Goal: Find specific page/section: Find specific page/section

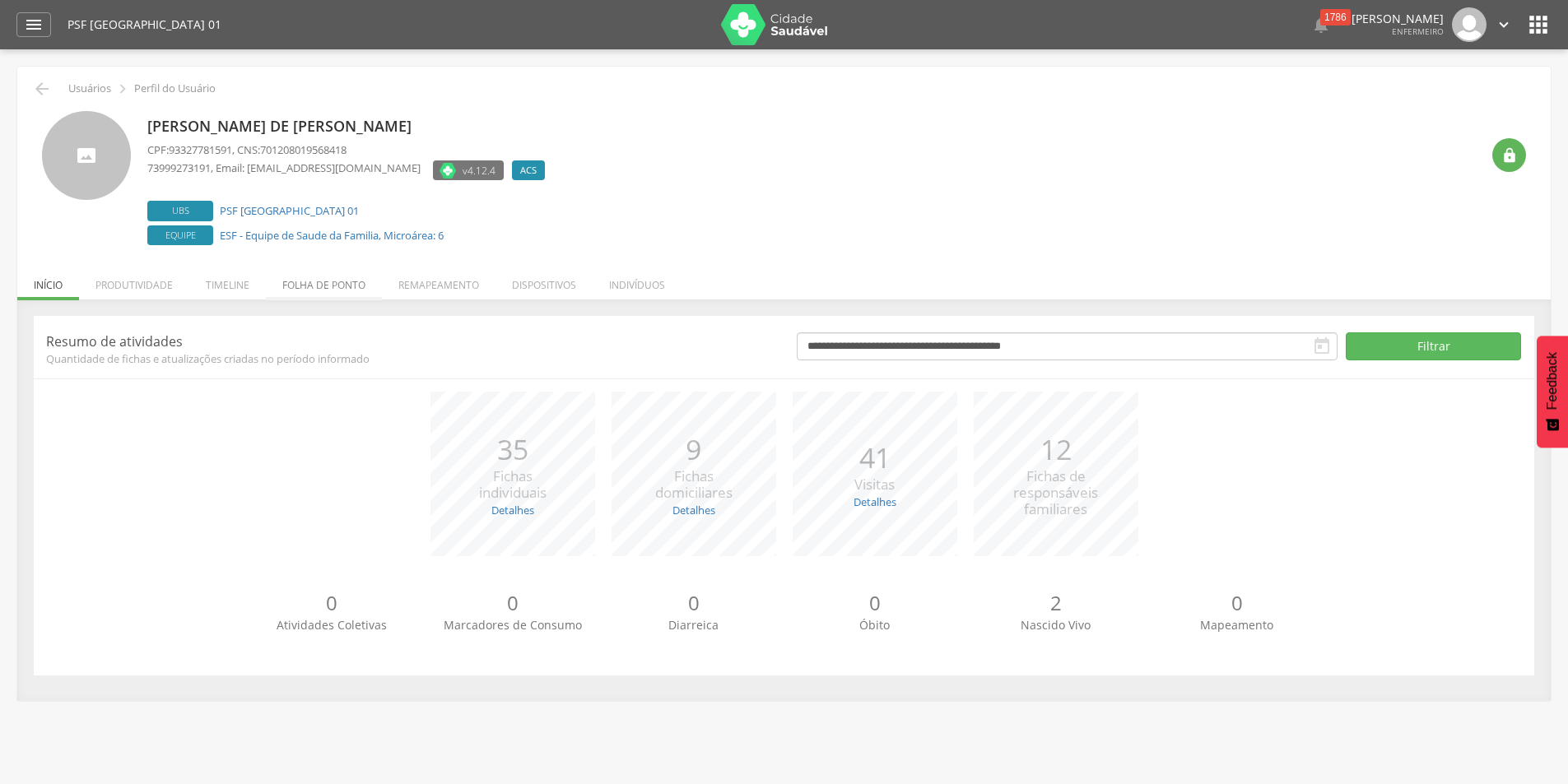
click at [329, 287] on li "Folha de ponto" at bounding box center [324, 281] width 116 height 38
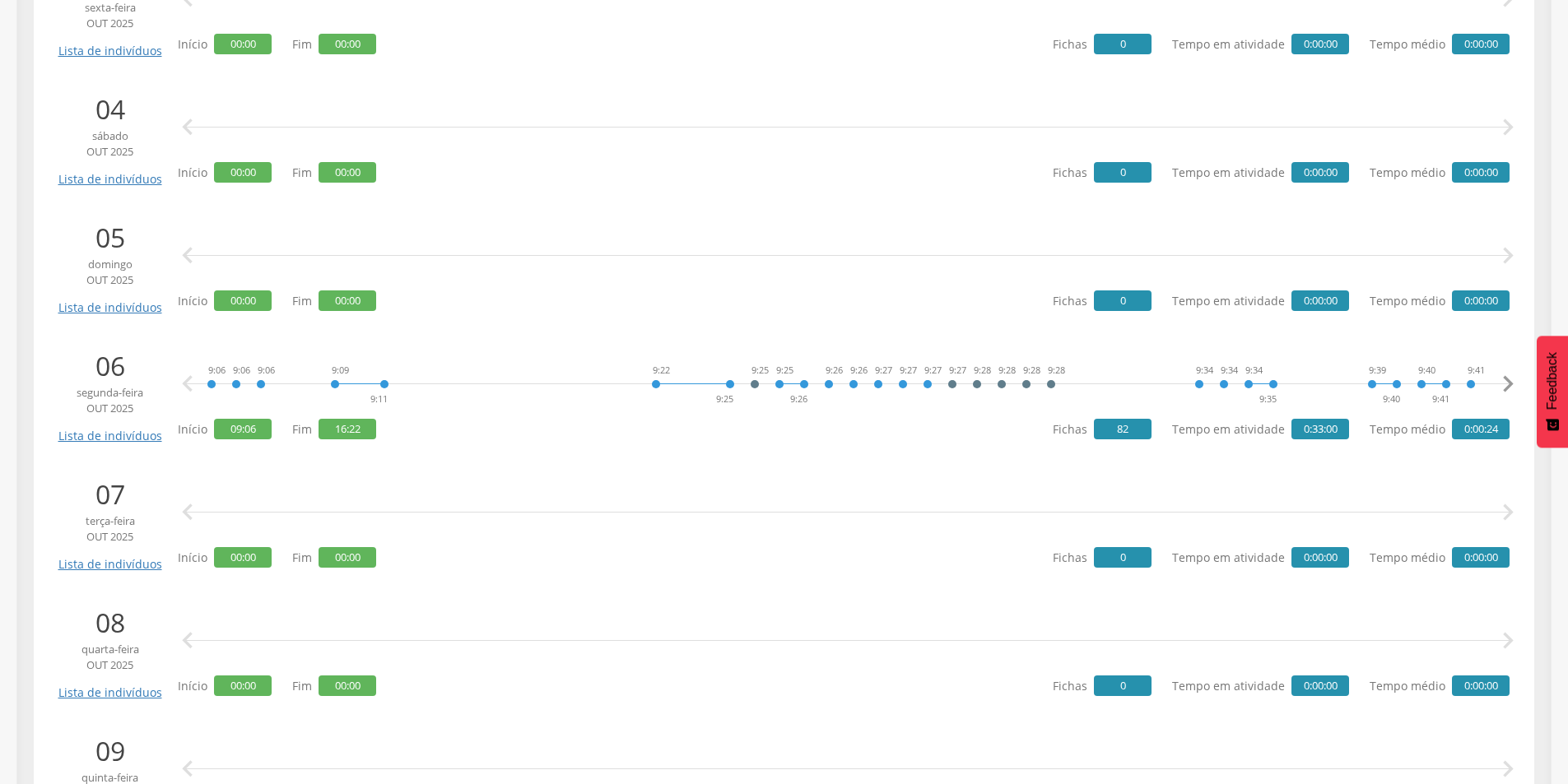
scroll to position [741, 0]
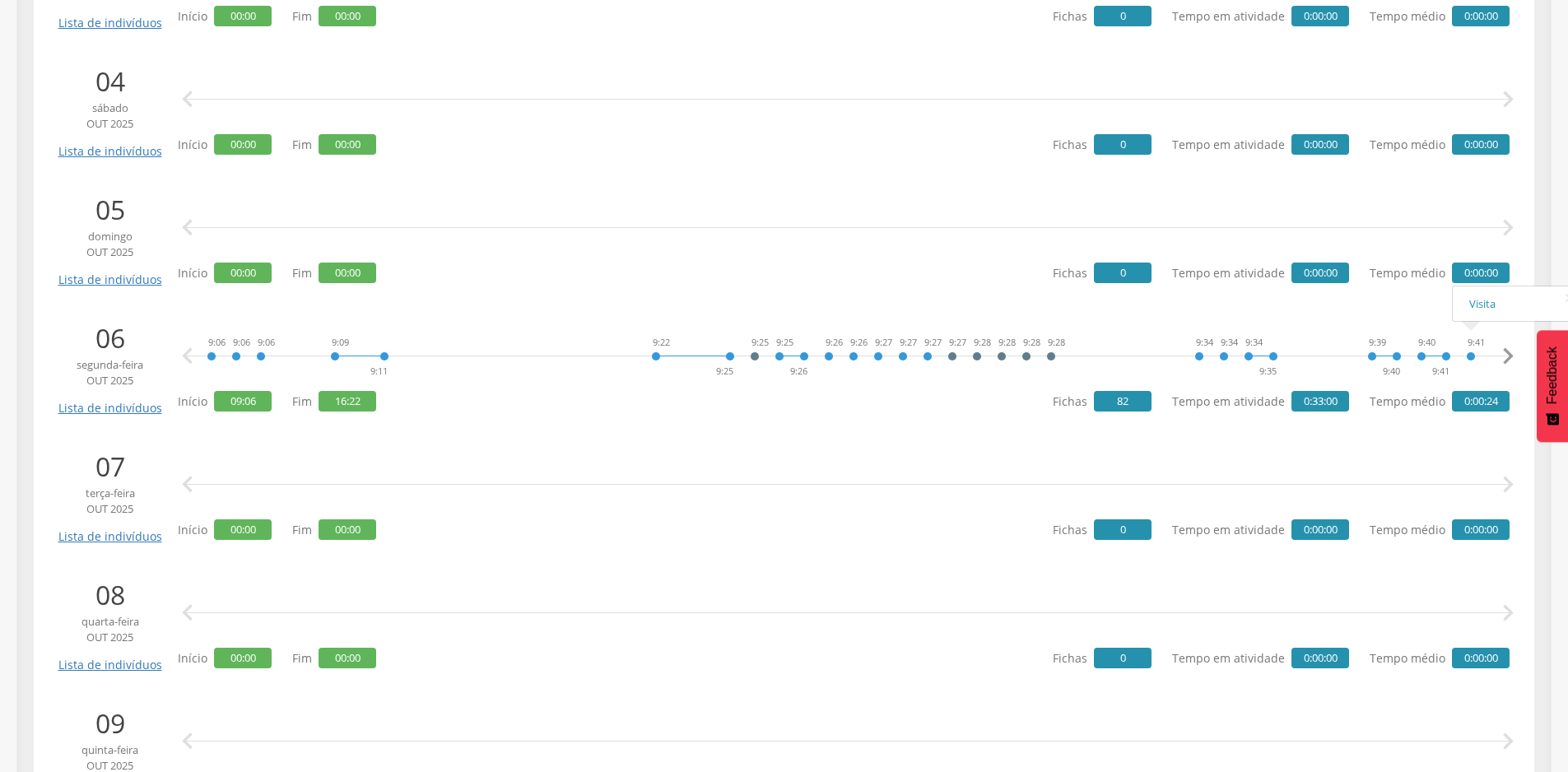
click at [1507, 352] on icon "" at bounding box center [1507, 355] width 33 height 33
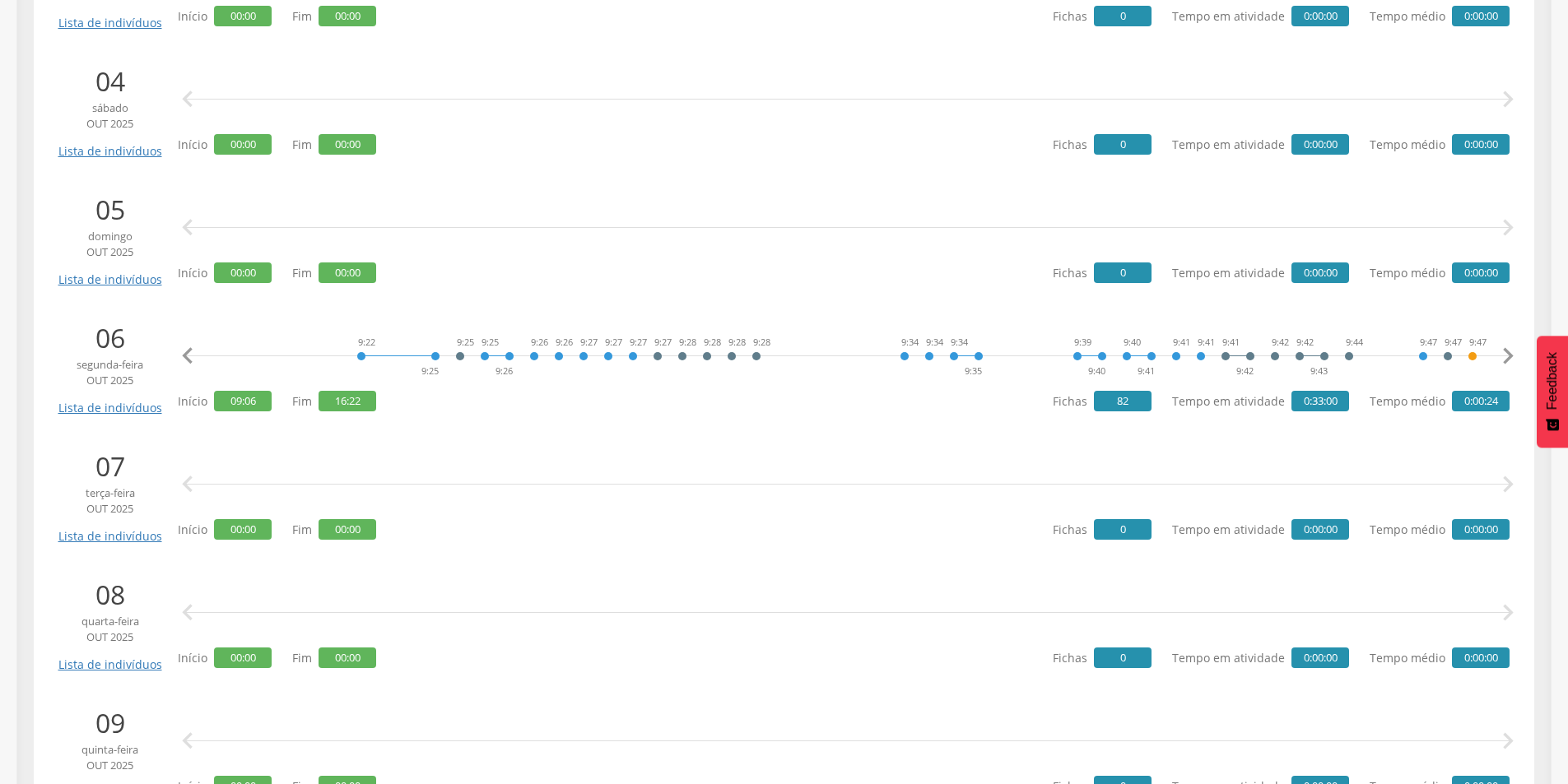
scroll to position [0, 427]
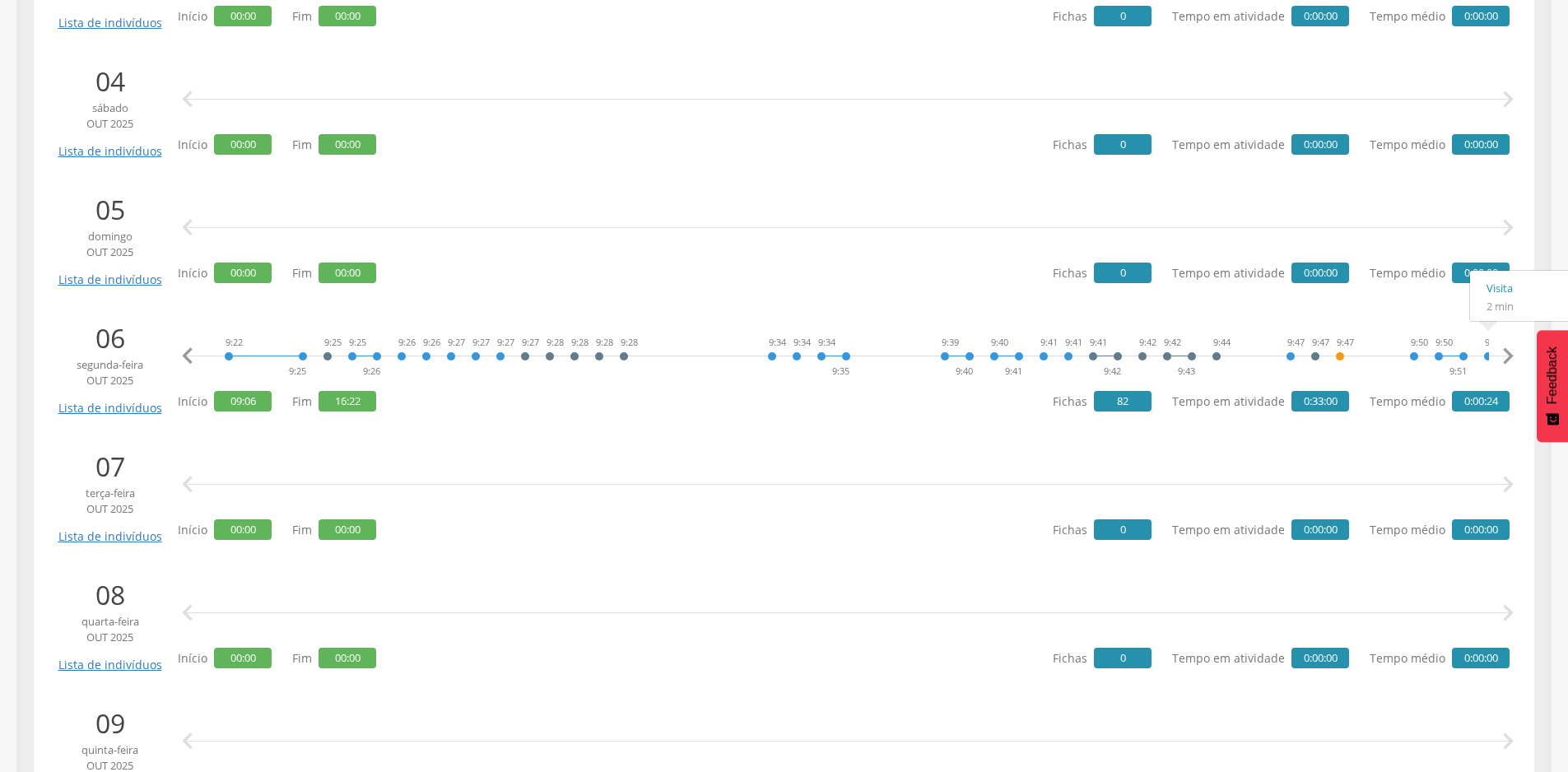
click at [1510, 355] on icon "" at bounding box center [1507, 355] width 33 height 33
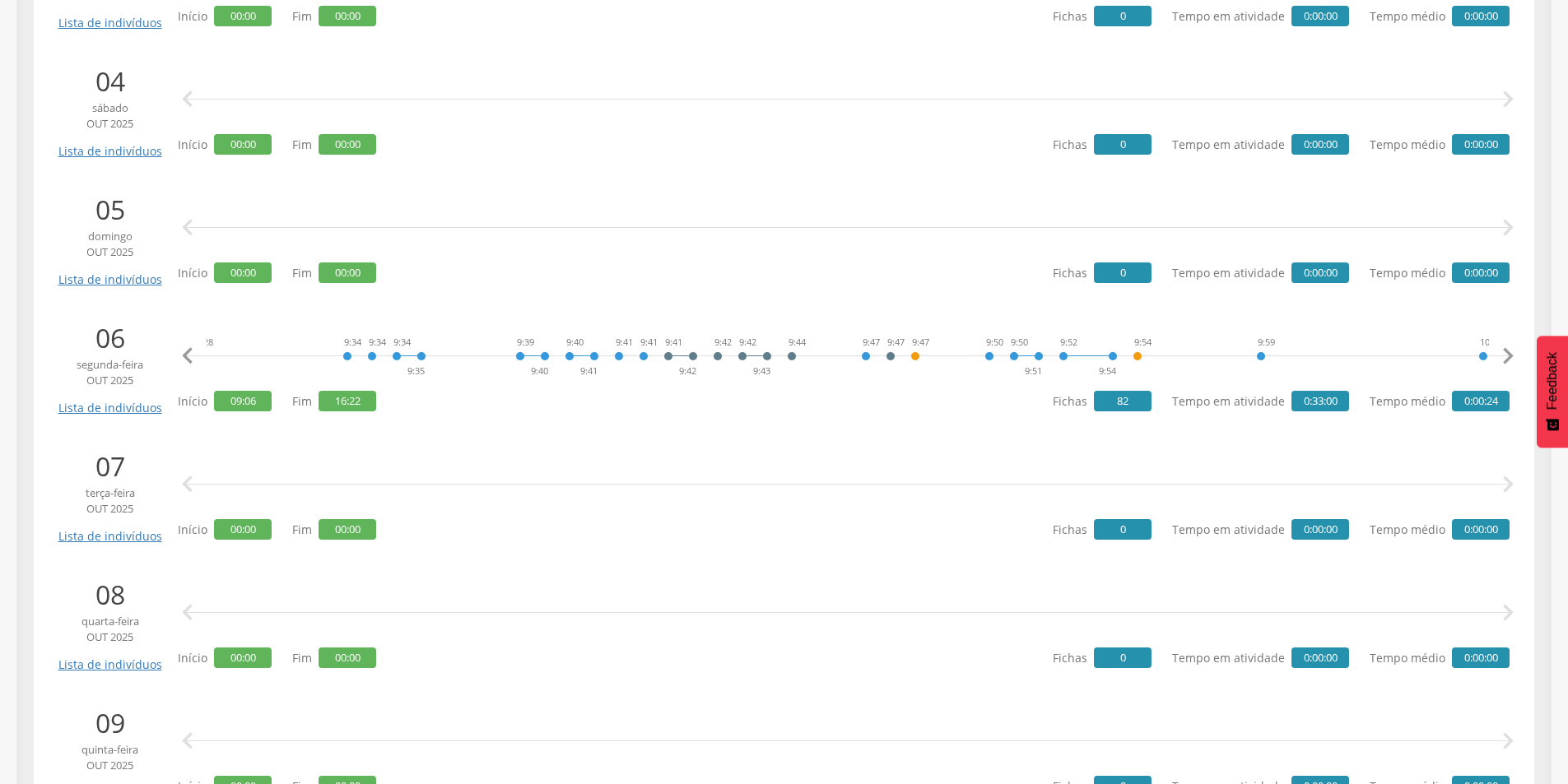
scroll to position [0, 855]
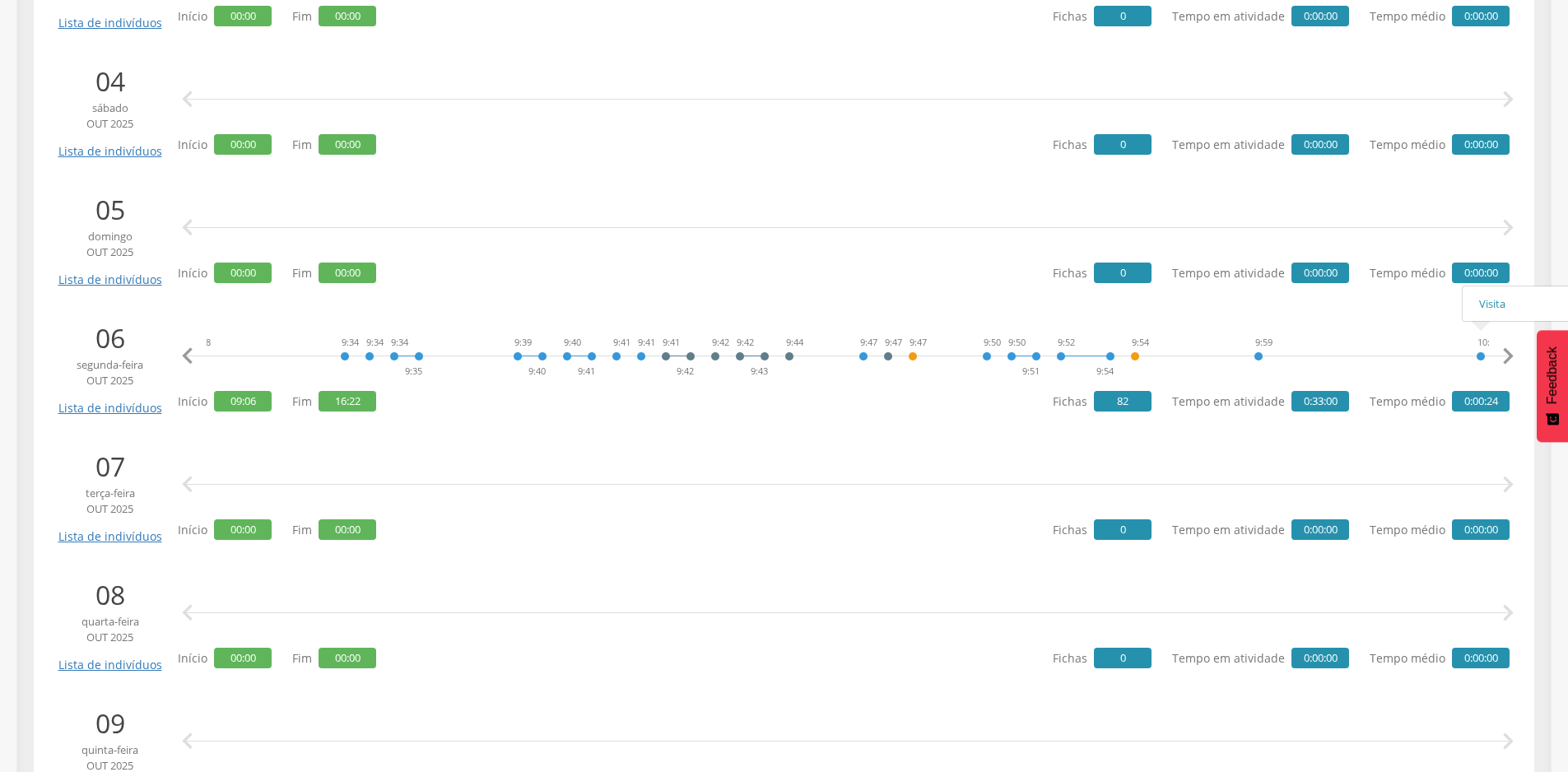
click at [1513, 360] on icon "" at bounding box center [1507, 355] width 33 height 33
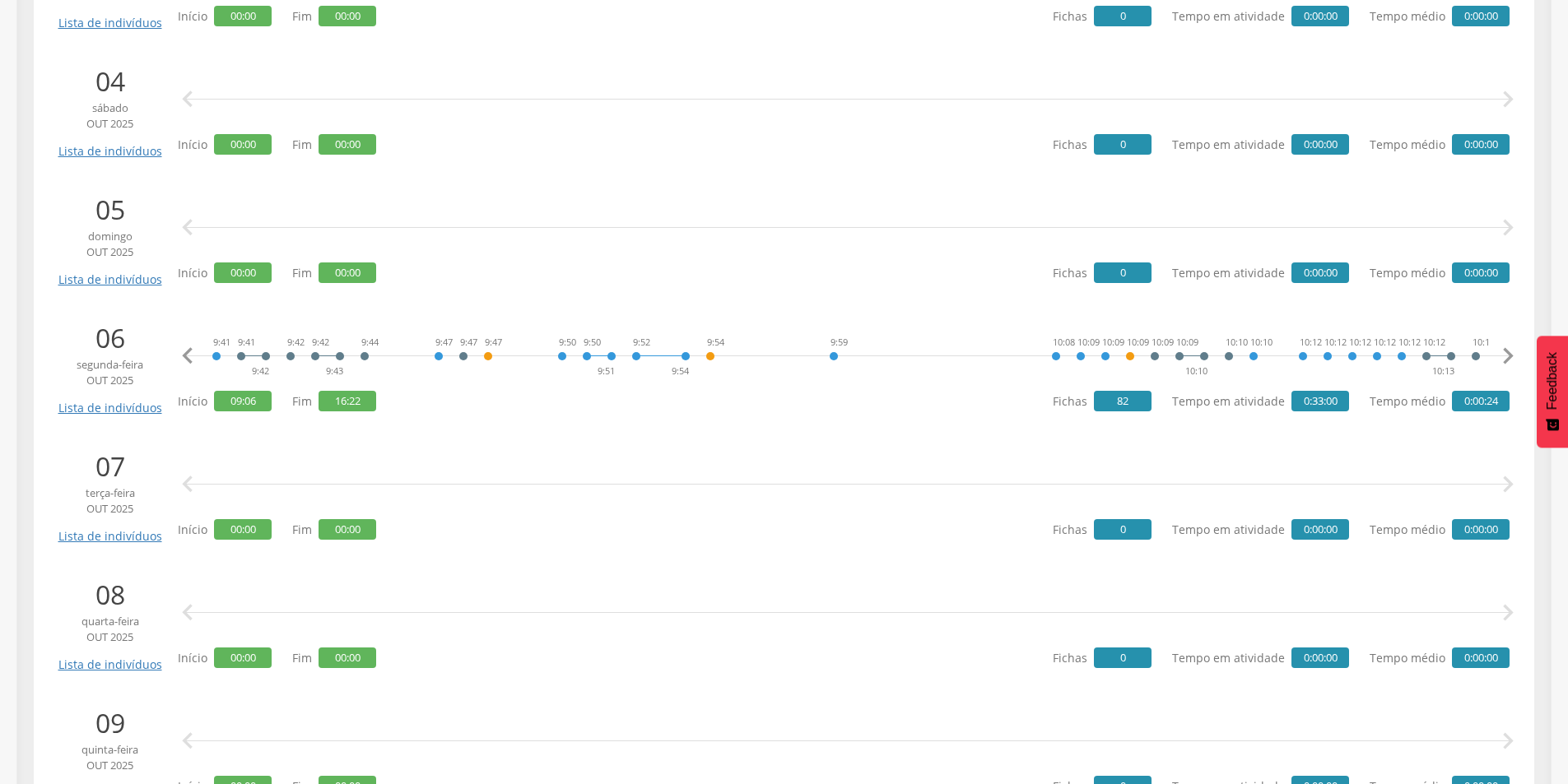
scroll to position [0, 1281]
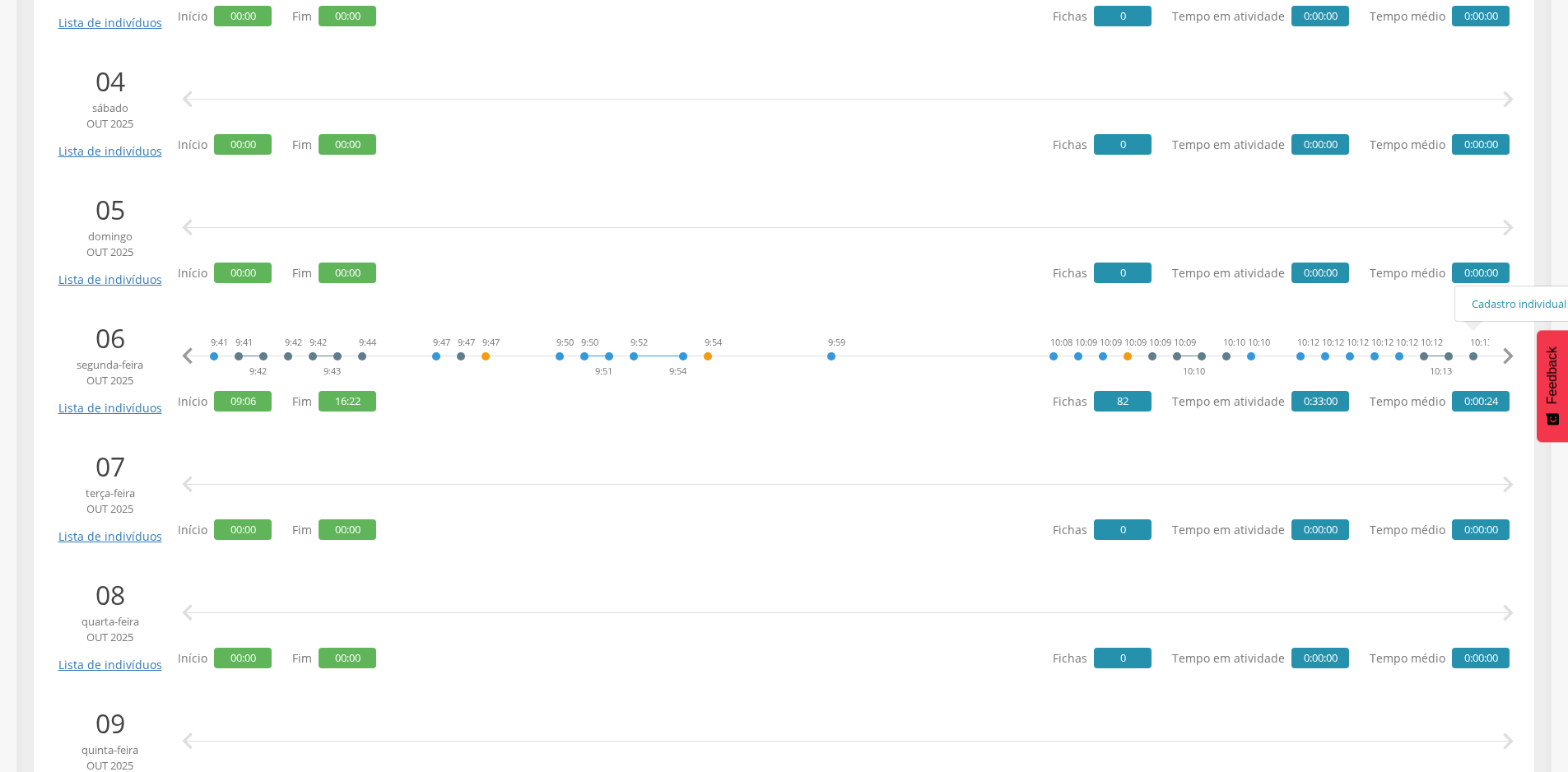
click at [1506, 347] on icon "" at bounding box center [1507, 355] width 33 height 33
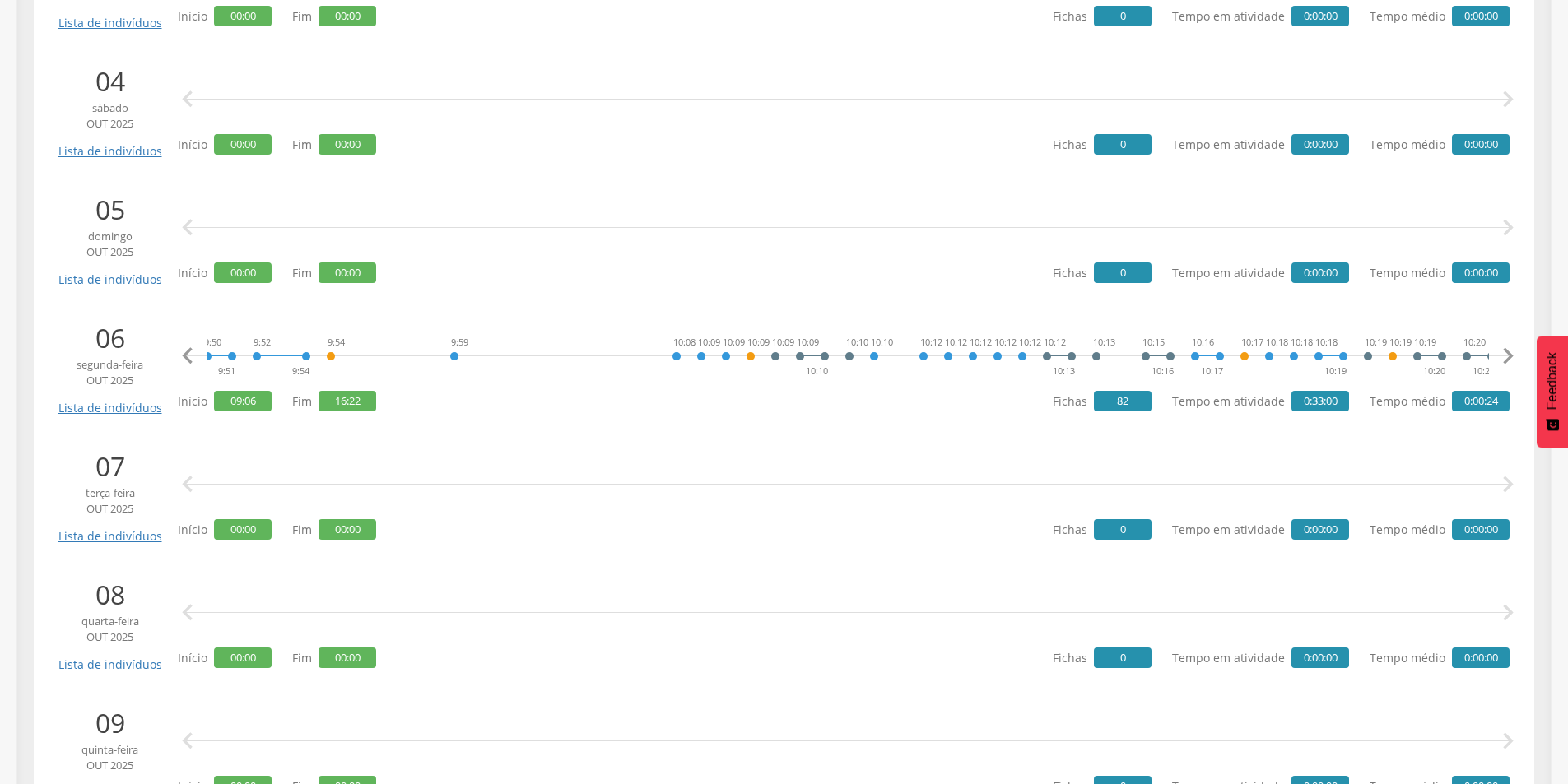
scroll to position [0, 1708]
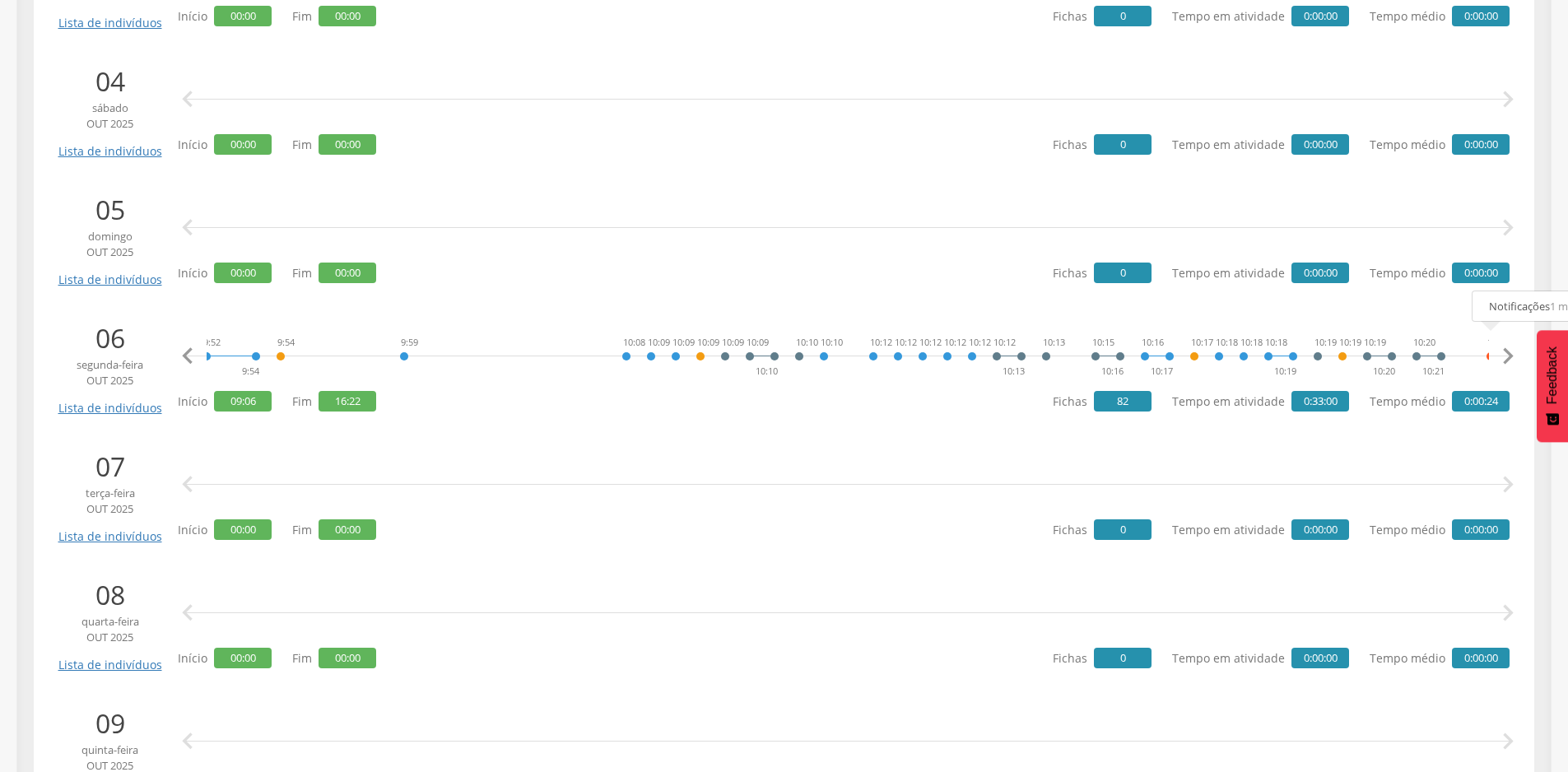
click at [1505, 360] on icon "" at bounding box center [1507, 355] width 33 height 33
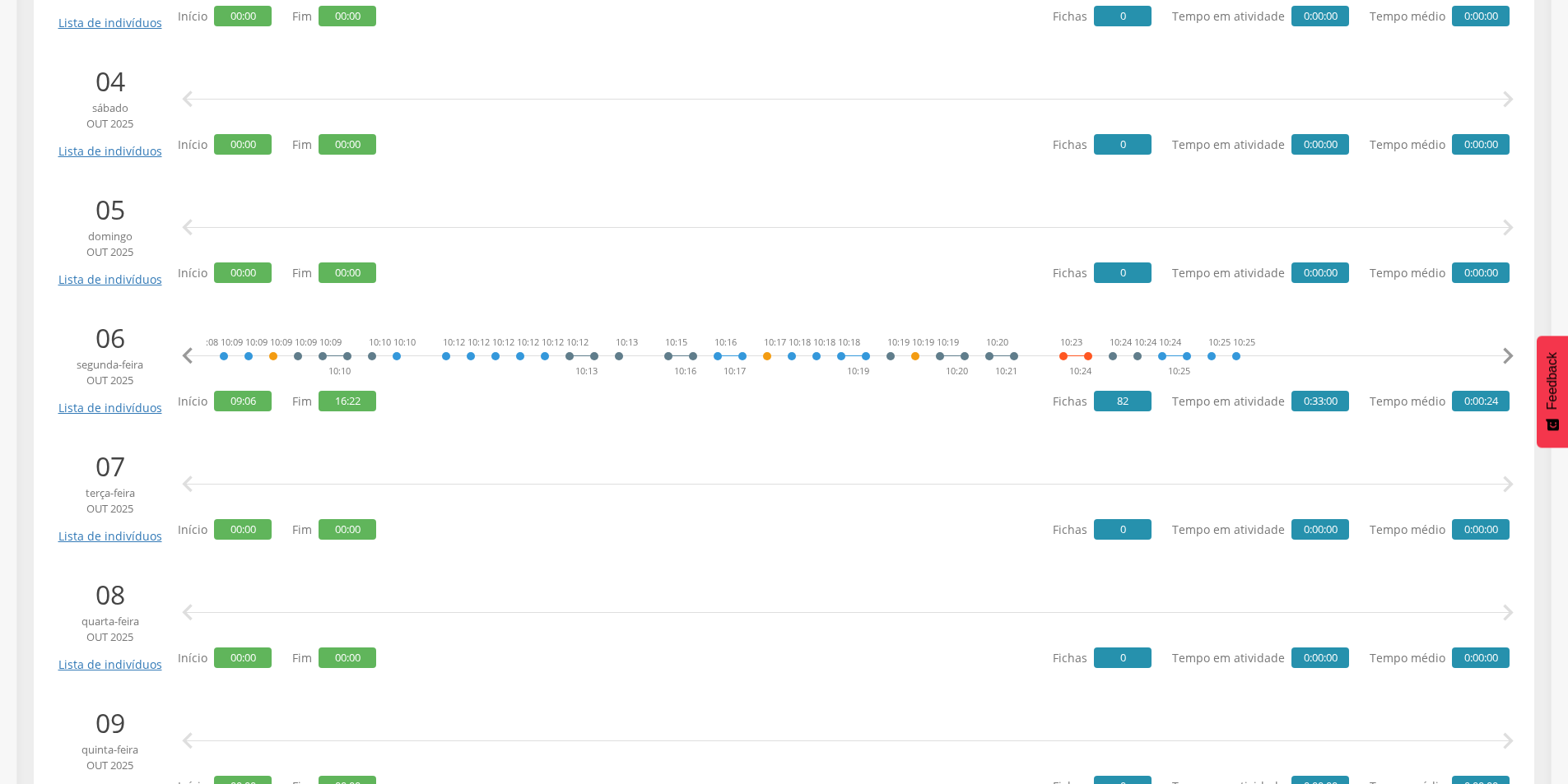
click at [1505, 359] on icon "" at bounding box center [1507, 355] width 33 height 33
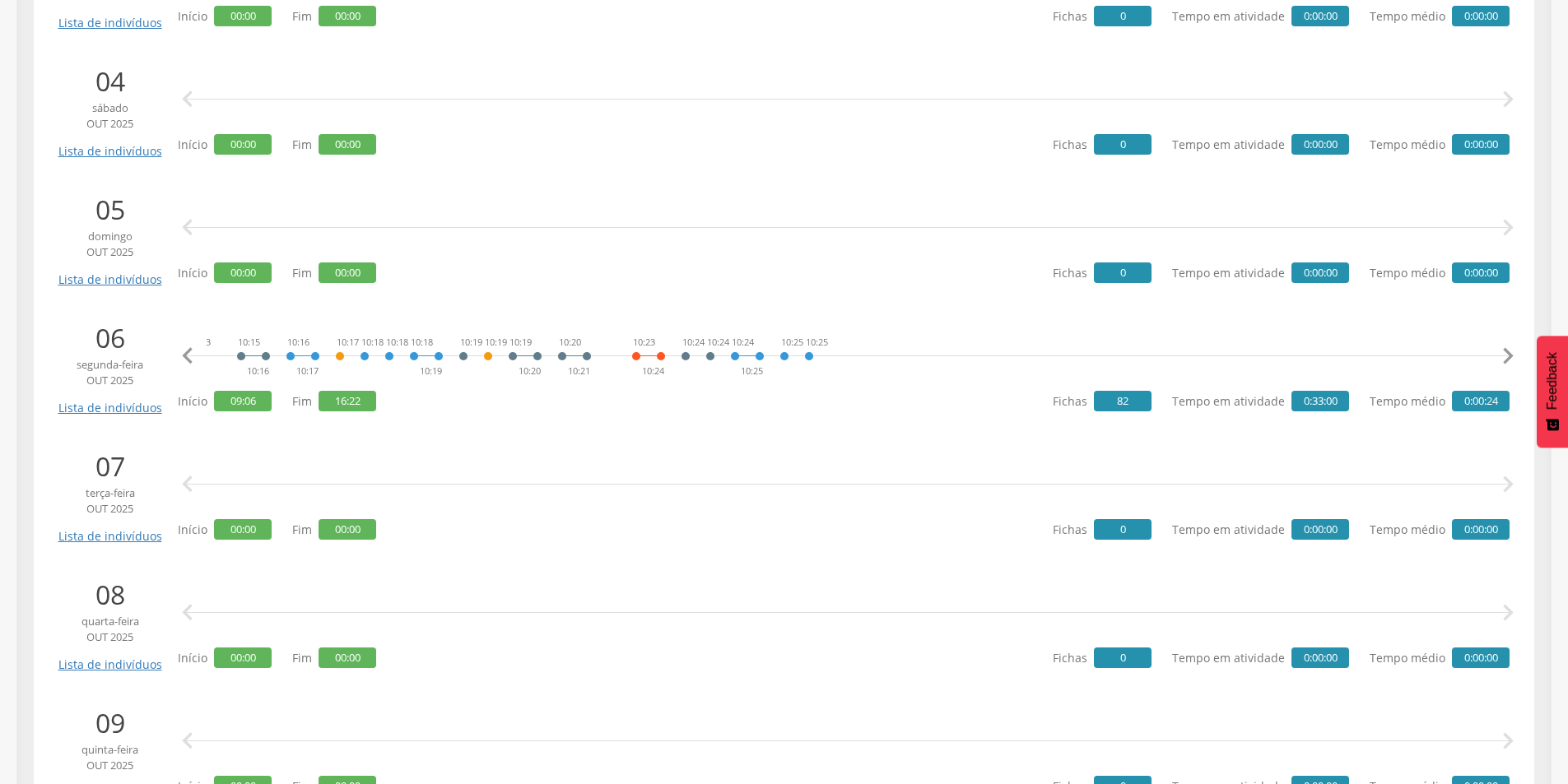
click at [1505, 359] on icon "" at bounding box center [1507, 355] width 33 height 33
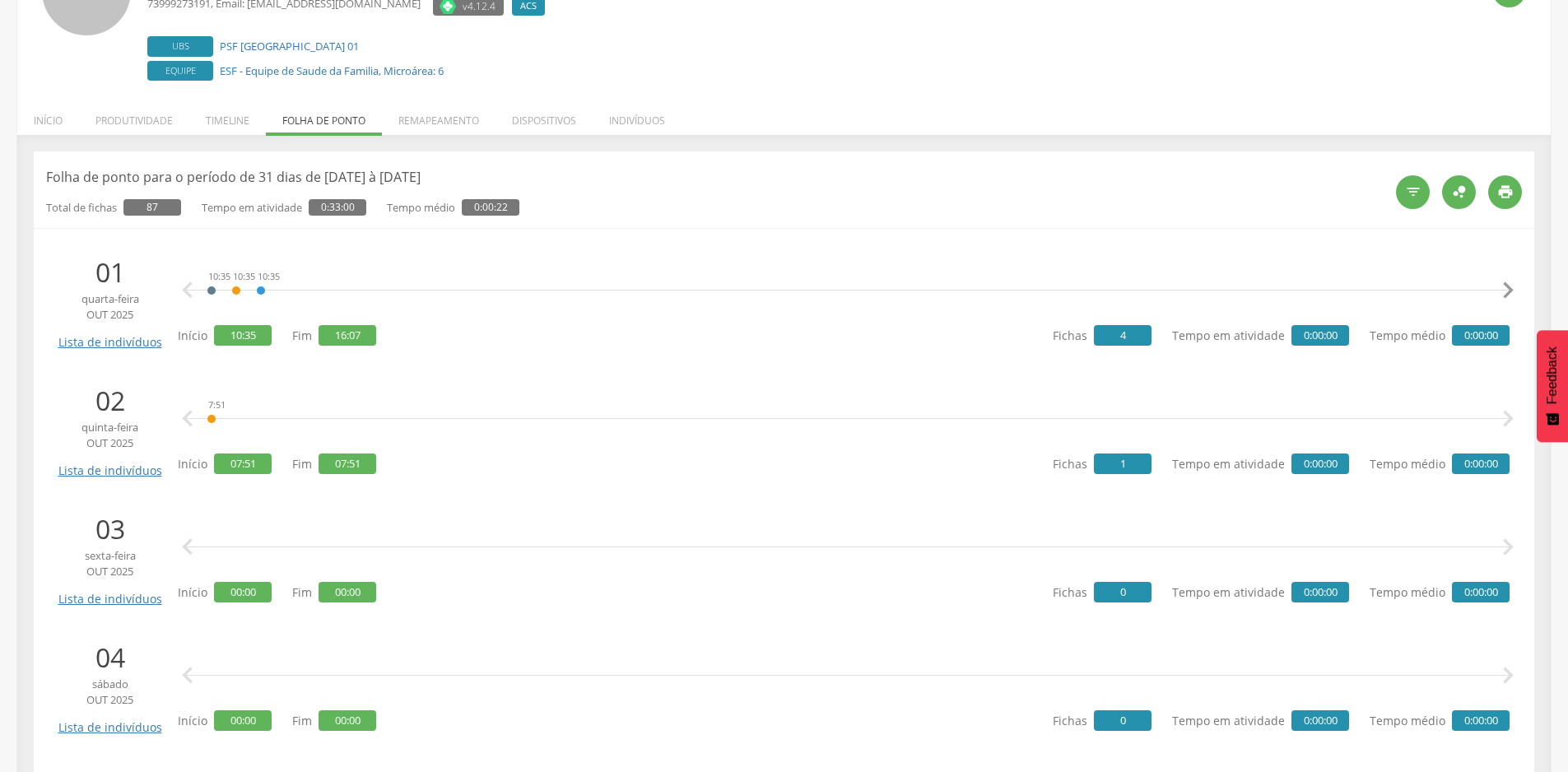
scroll to position [0, 0]
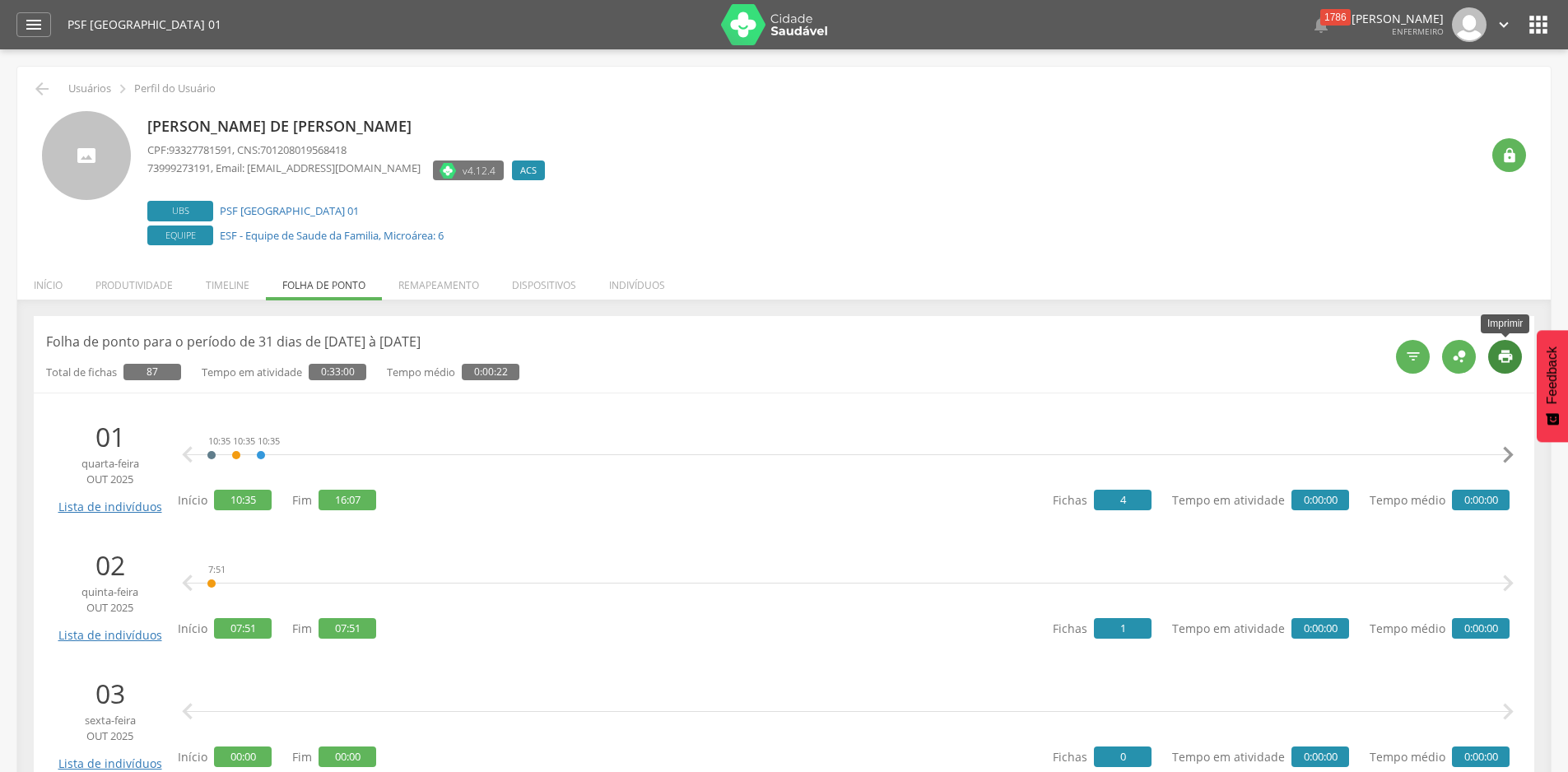
click at [1499, 354] on icon "" at bounding box center [1505, 356] width 17 height 17
click at [38, 86] on icon "" at bounding box center [42, 89] width 20 height 20
